Goal: Information Seeking & Learning: Learn about a topic

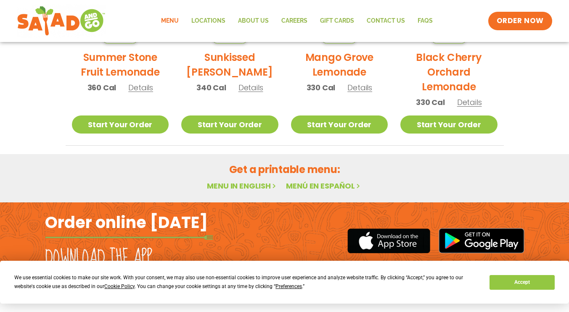
scroll to position [521, 0]
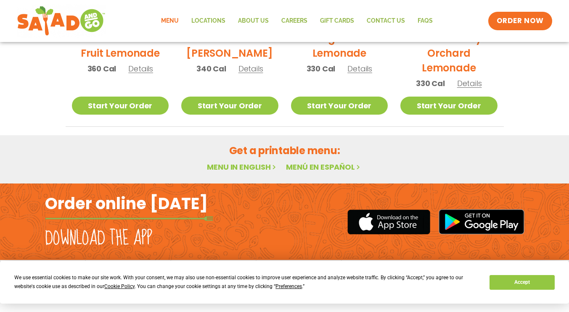
click at [256, 165] on link "Menu in English" at bounding box center [242, 167] width 71 height 11
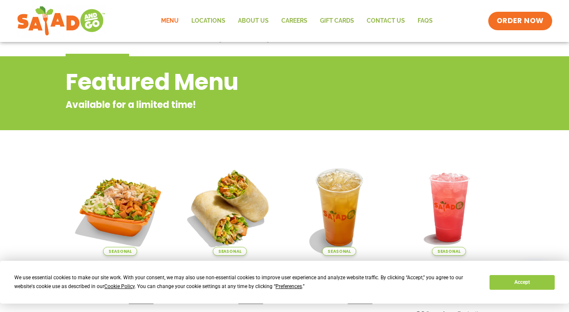
scroll to position [0, 0]
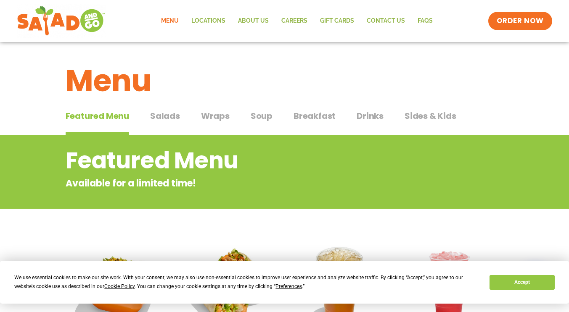
click at [171, 116] on span "Salads" at bounding box center [165, 116] width 30 height 13
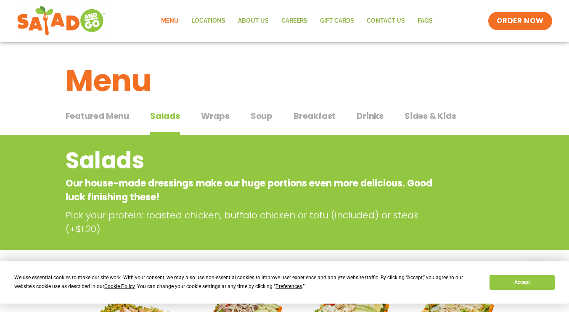
click at [215, 117] on span "Wraps" at bounding box center [215, 116] width 29 height 13
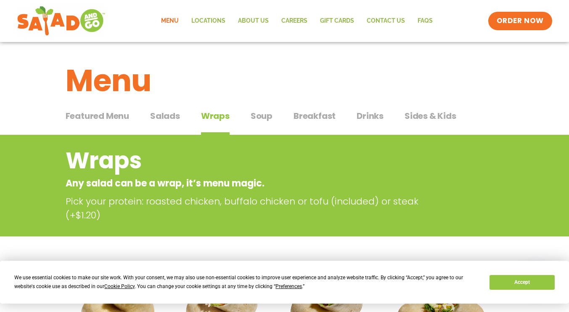
click at [261, 114] on span "Soup" at bounding box center [261, 116] width 22 height 13
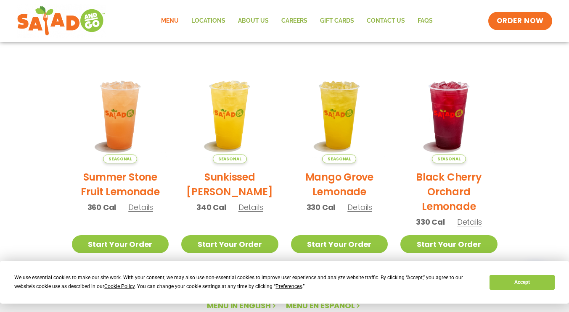
scroll to position [521, 0]
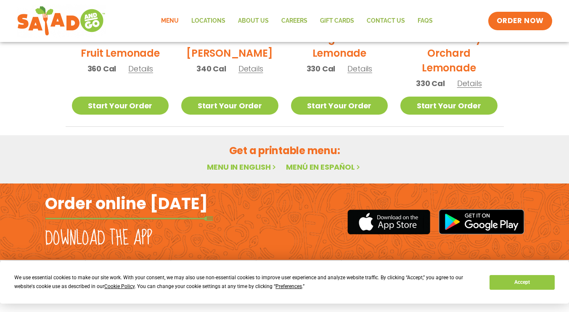
click at [274, 152] on h2 "Get a printable menu:" at bounding box center [285, 150] width 438 height 15
click at [276, 168] on icon at bounding box center [274, 166] width 7 height 7
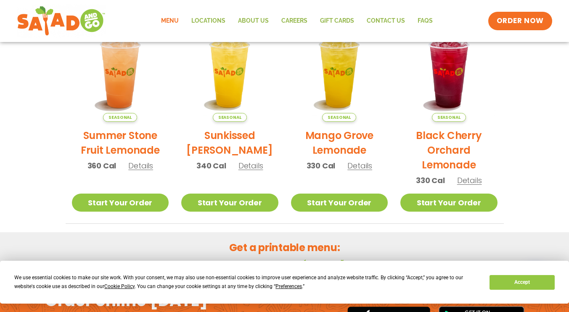
scroll to position [429, 0]
